Goal: Transaction & Acquisition: Purchase product/service

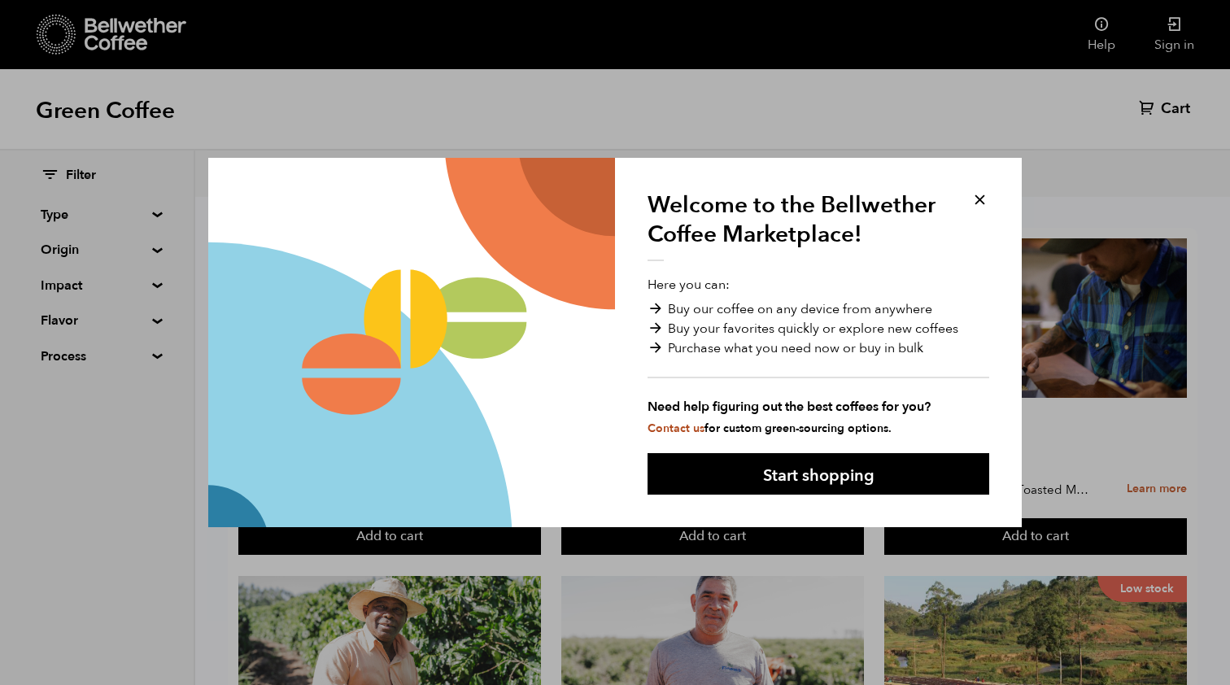
click at [984, 195] on button at bounding box center [980, 199] width 19 height 19
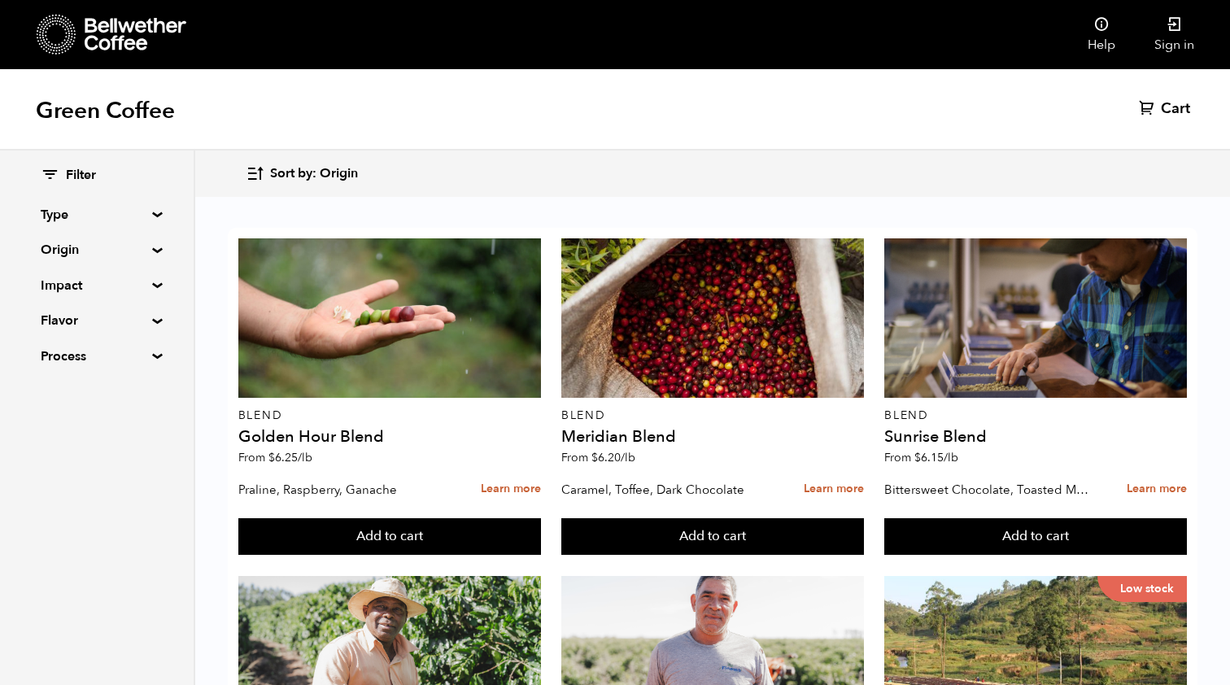
click at [146, 242] on summary "Origin" at bounding box center [97, 250] width 112 height 20
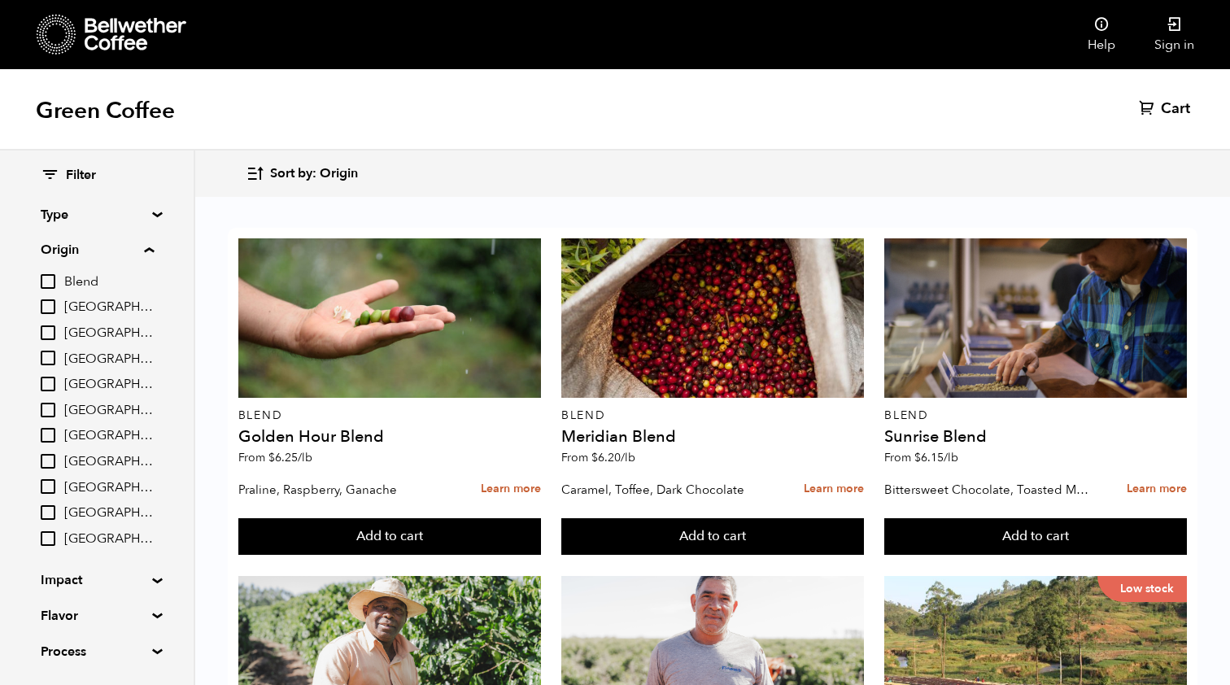
scroll to position [81, 0]
click at [48, 434] on input "[GEOGRAPHIC_DATA]" at bounding box center [48, 435] width 15 height 15
checkbox input "true"
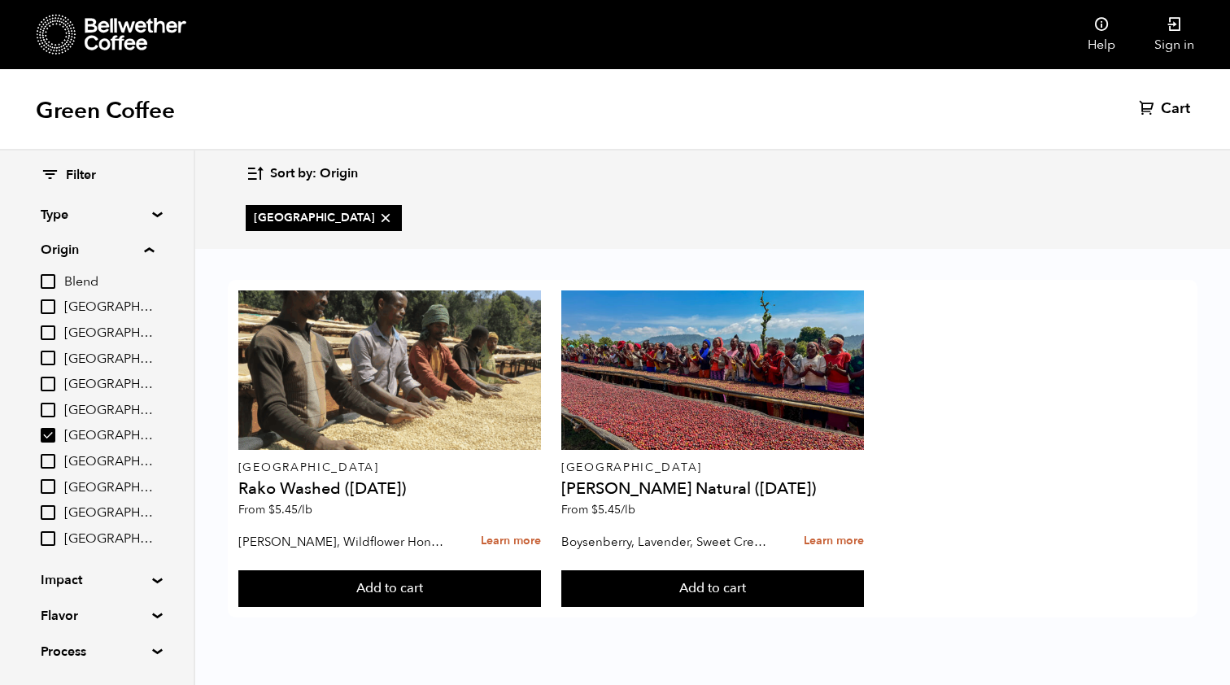
scroll to position [0, 0]
click at [147, 242] on summary "Origin" at bounding box center [97, 250] width 113 height 20
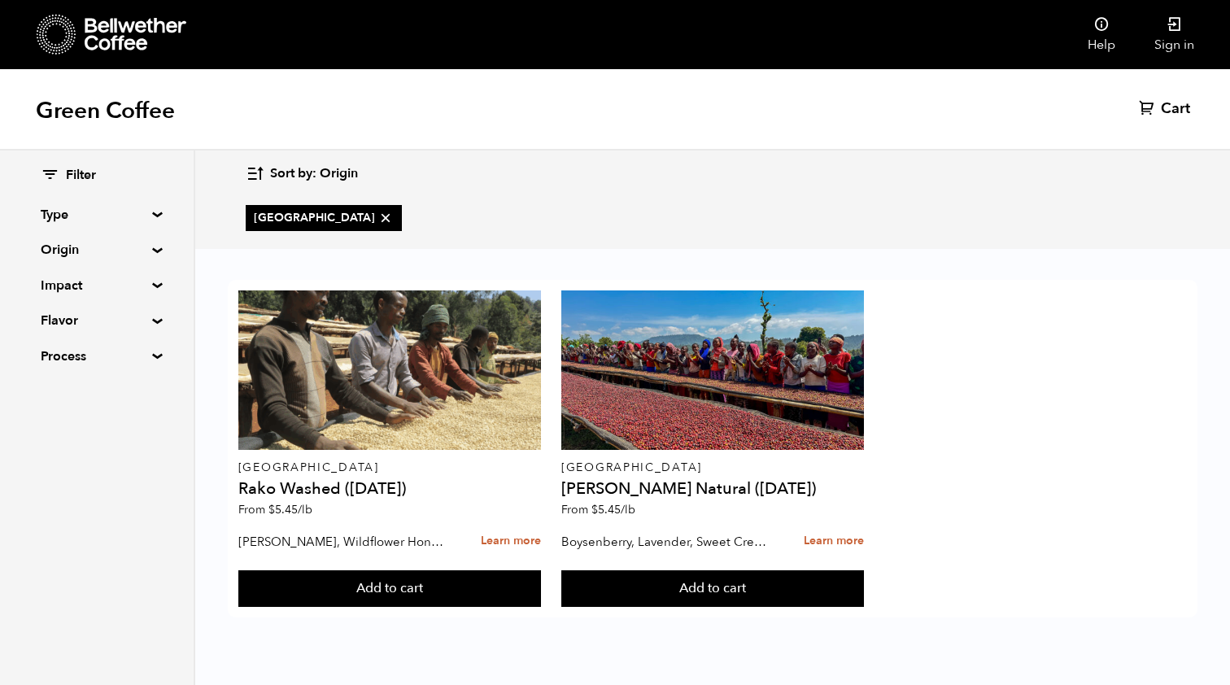
click at [147, 211] on summary "Type" at bounding box center [97, 215] width 112 height 20
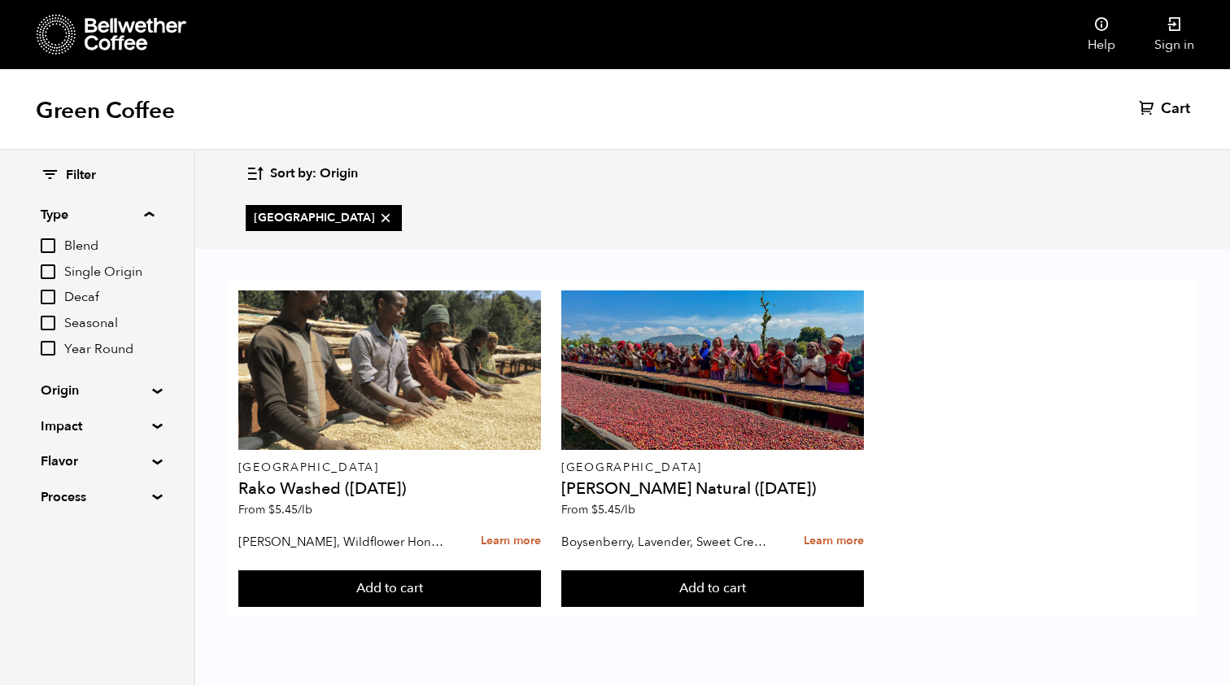
click at [147, 211] on summary "Type" at bounding box center [97, 215] width 113 height 20
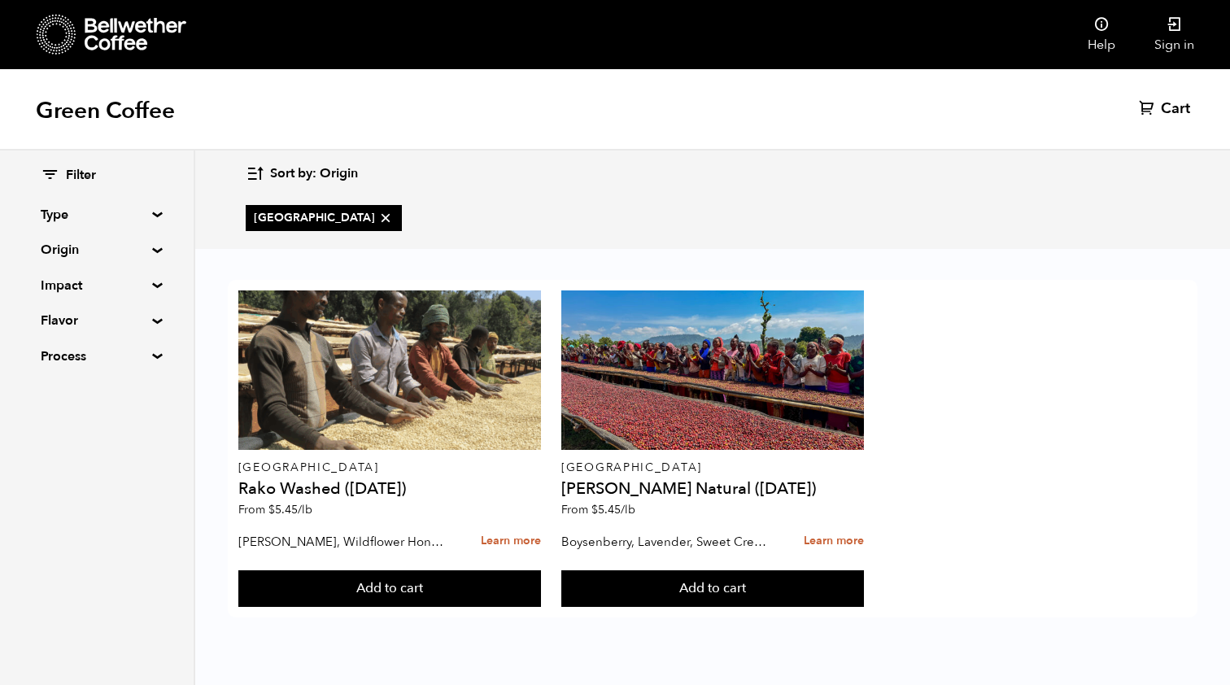
click at [153, 286] on summary "Impact" at bounding box center [97, 286] width 112 height 20
click at [154, 286] on summary "Impact" at bounding box center [97, 286] width 113 height 20
click at [150, 330] on div "Filter Type Blend Single Origin Decaf Seasonal Year Round Origin Blend Brazil B…" at bounding box center [97, 267] width 194 height 232
click at [146, 316] on summary "Flavor" at bounding box center [97, 321] width 112 height 20
click at [42, 370] on input "Citrus Fruit" at bounding box center [48, 377] width 15 height 15
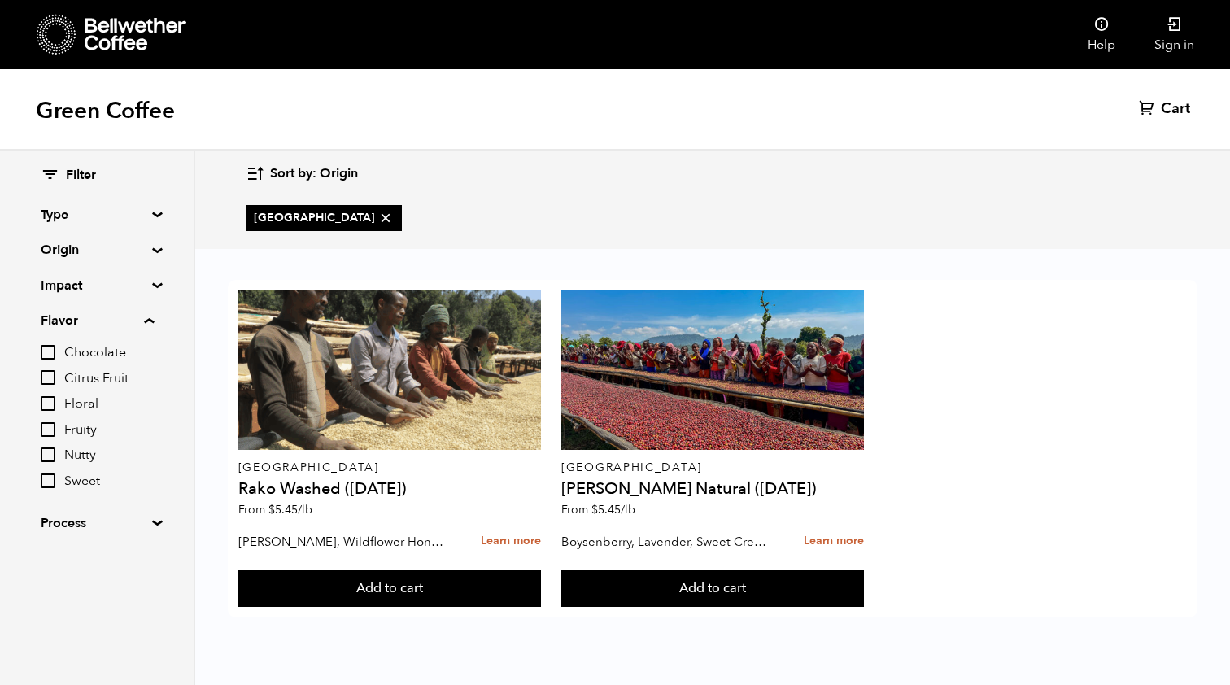
checkbox input "true"
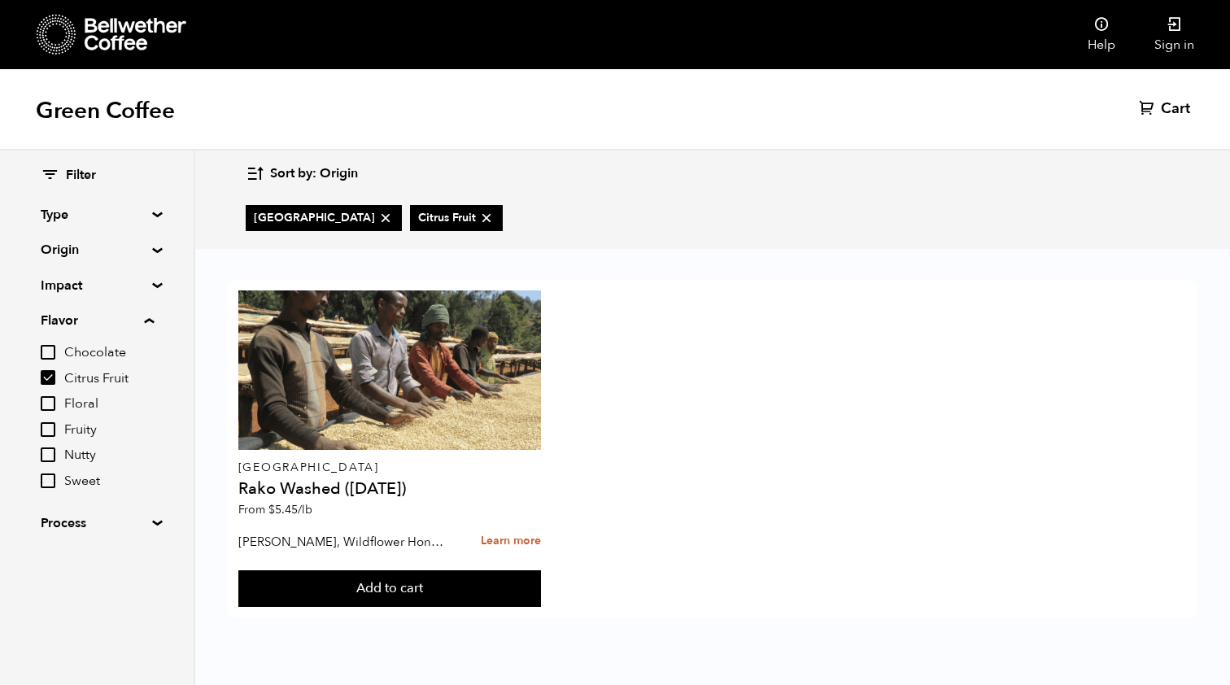
click at [50, 401] on input "Floral" at bounding box center [48, 403] width 15 height 15
checkbox input "true"
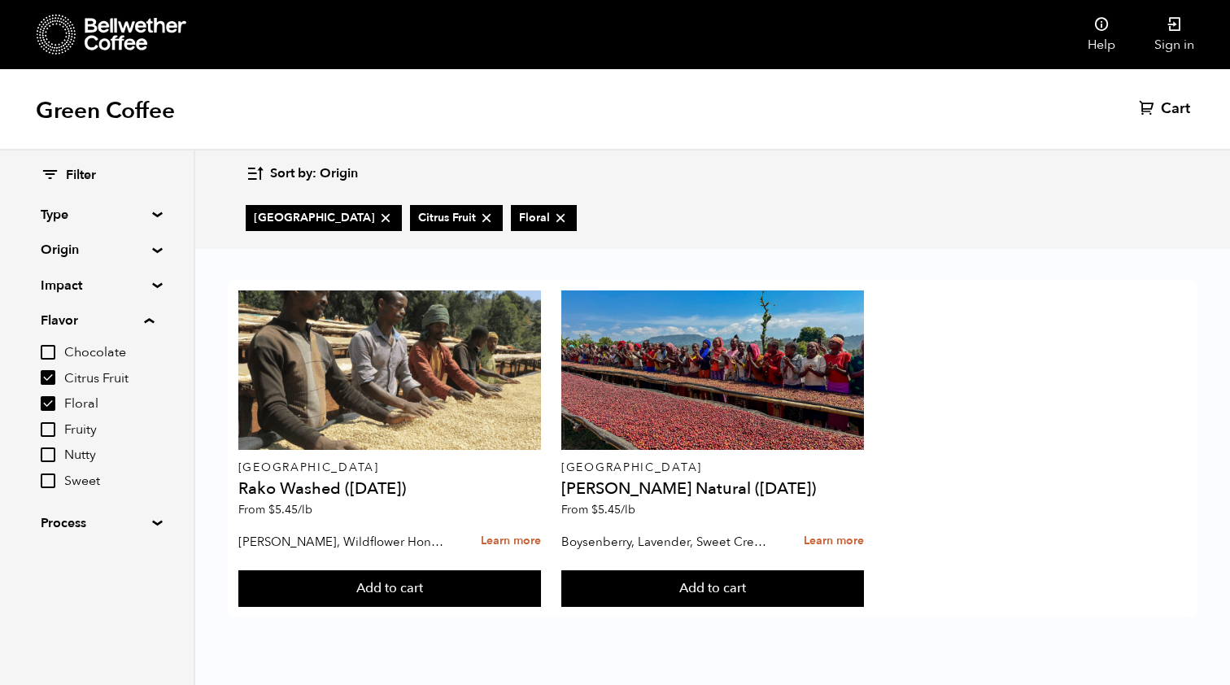
click at [113, 27] on icon at bounding box center [136, 34] width 102 height 33
